Goal: Information Seeking & Learning: Learn about a topic

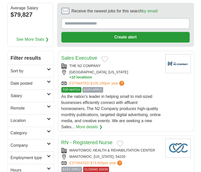
scroll to position [44, 0]
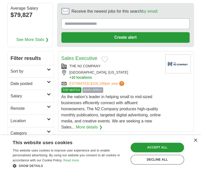
click at [196, 143] on div "× This website uses cookies This website uses cookies to improve user experienc…" at bounding box center [100, 153] width 201 height 37
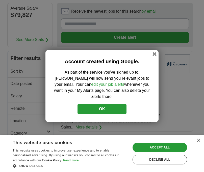
click at [158, 64] on div "Account created using Google. As part of the service you've signed up to, [PERS…" at bounding box center [102, 86] width 113 height 72
click at [155, 57] on button "button" at bounding box center [155, 54] width 6 height 6
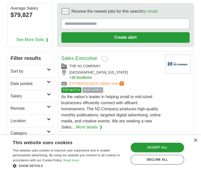
click at [193, 144] on div "× This website uses cookies This website uses cookies to improve user experienc…" at bounding box center [100, 153] width 201 height 37
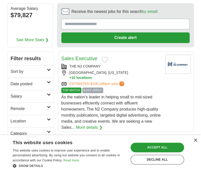
scroll to position [0, 0]
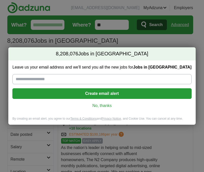
click at [107, 107] on link "No, thanks" at bounding box center [101, 106] width 171 height 6
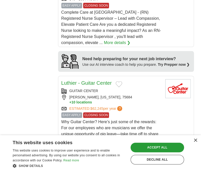
scroll to position [588, 0]
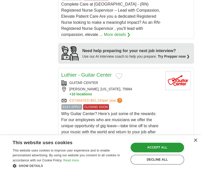
click at [45, 118] on div "**********" at bounding box center [100, 157] width 186 height 1287
click at [199, 147] on div "× This website uses cookies This website uses cookies to improve user experienc…" at bounding box center [100, 153] width 201 height 37
click at [195, 143] on div "× This website uses cookies This website uses cookies to improve user experienc…" at bounding box center [100, 153] width 201 height 37
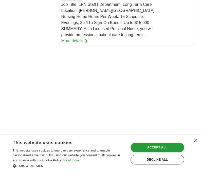
scroll to position [951, 0]
